Goal: Navigation & Orientation: Find specific page/section

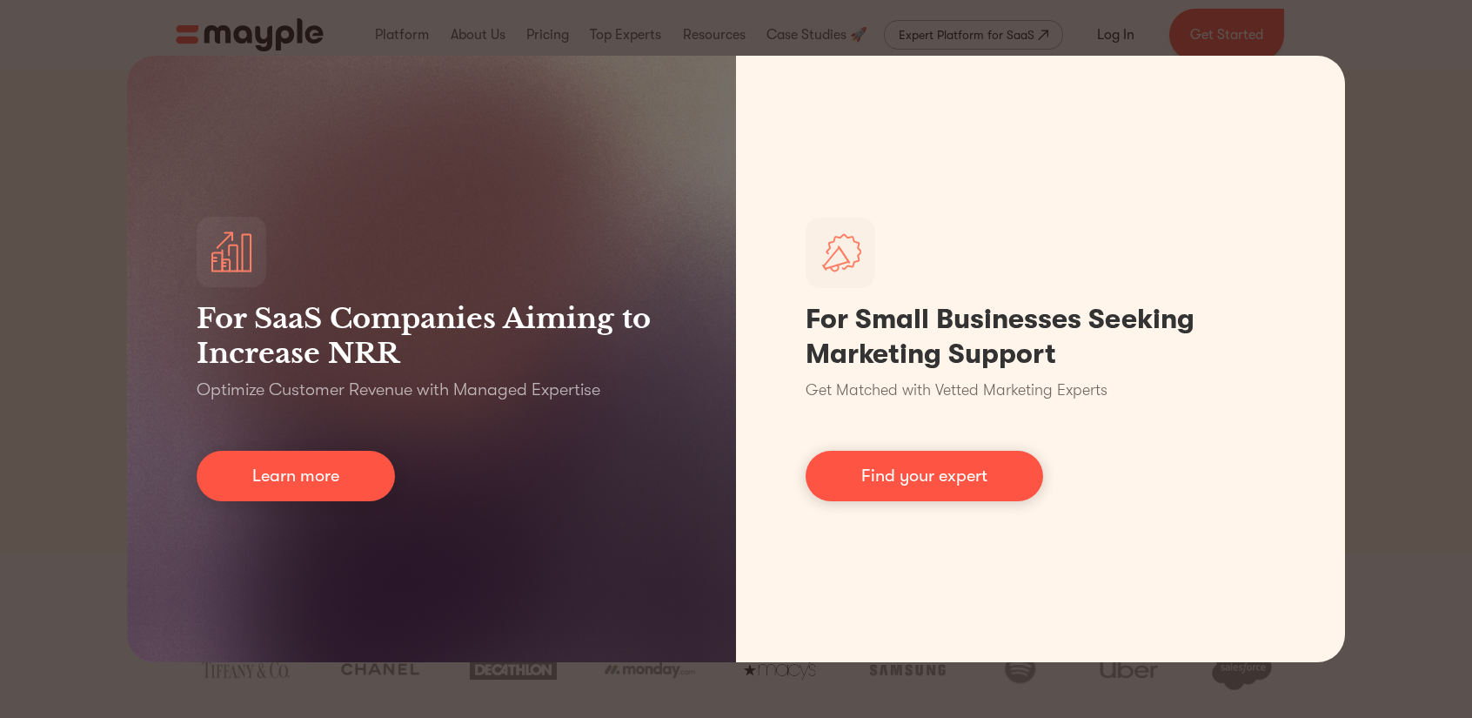
click at [1395, 225] on div "For SaaS Companies Aiming to Increase NRR Optimize Customer Revenue with Manage…" at bounding box center [736, 359] width 1472 height 718
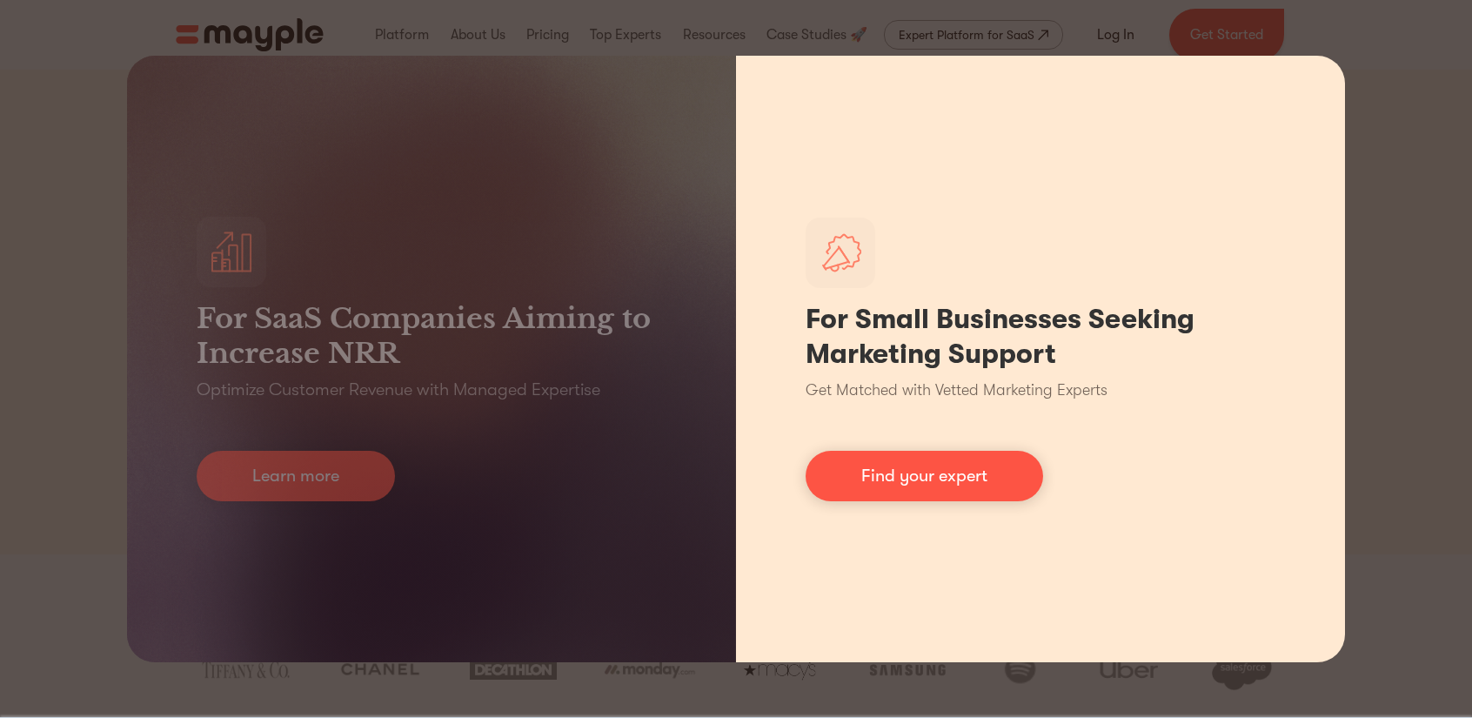
click at [1329, 236] on div "For Small Businesses Seeking Marketing Support Get Matched with Vetted Marketin…" at bounding box center [1040, 359] width 609 height 606
click at [997, 482] on link "Find your expert" at bounding box center [924, 476] width 237 height 50
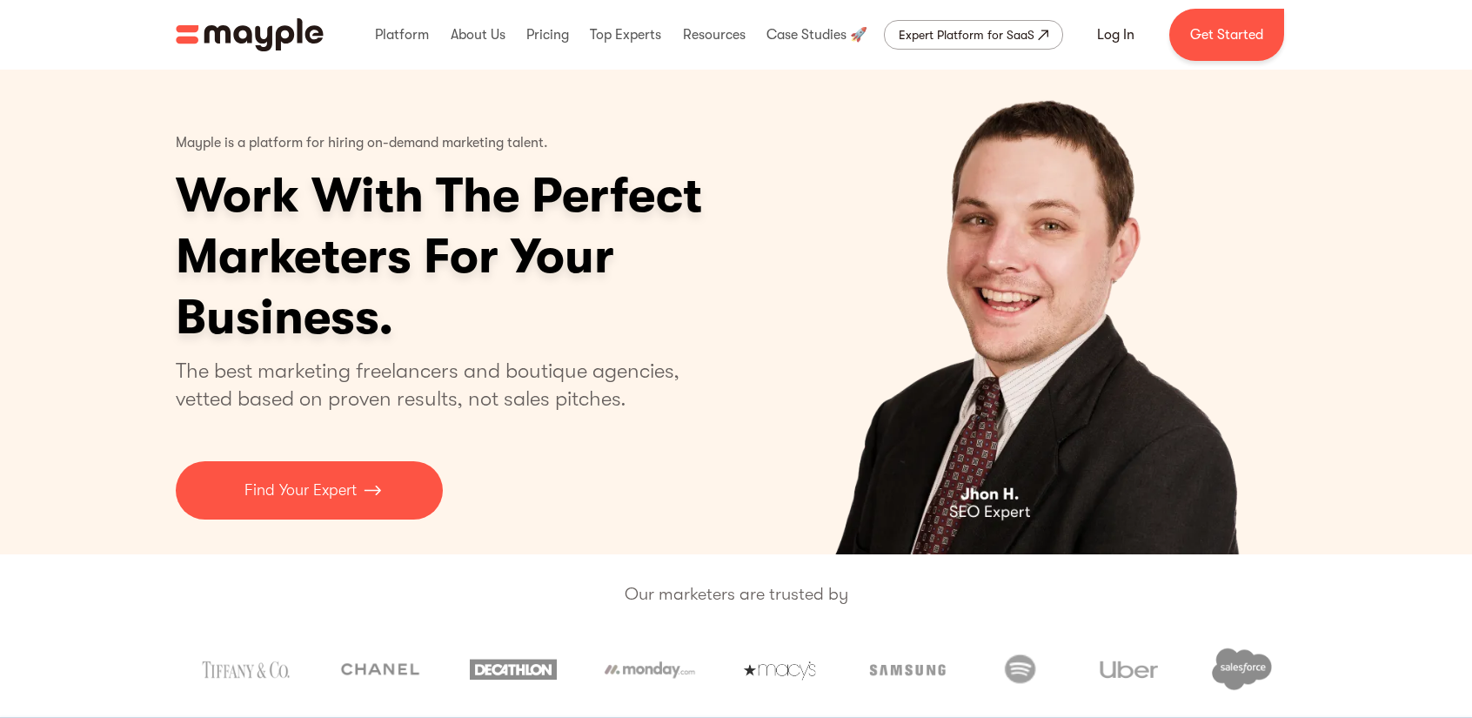
click at [308, 40] on img "home" at bounding box center [250, 34] width 148 height 33
